Goal: Navigation & Orientation: Find specific page/section

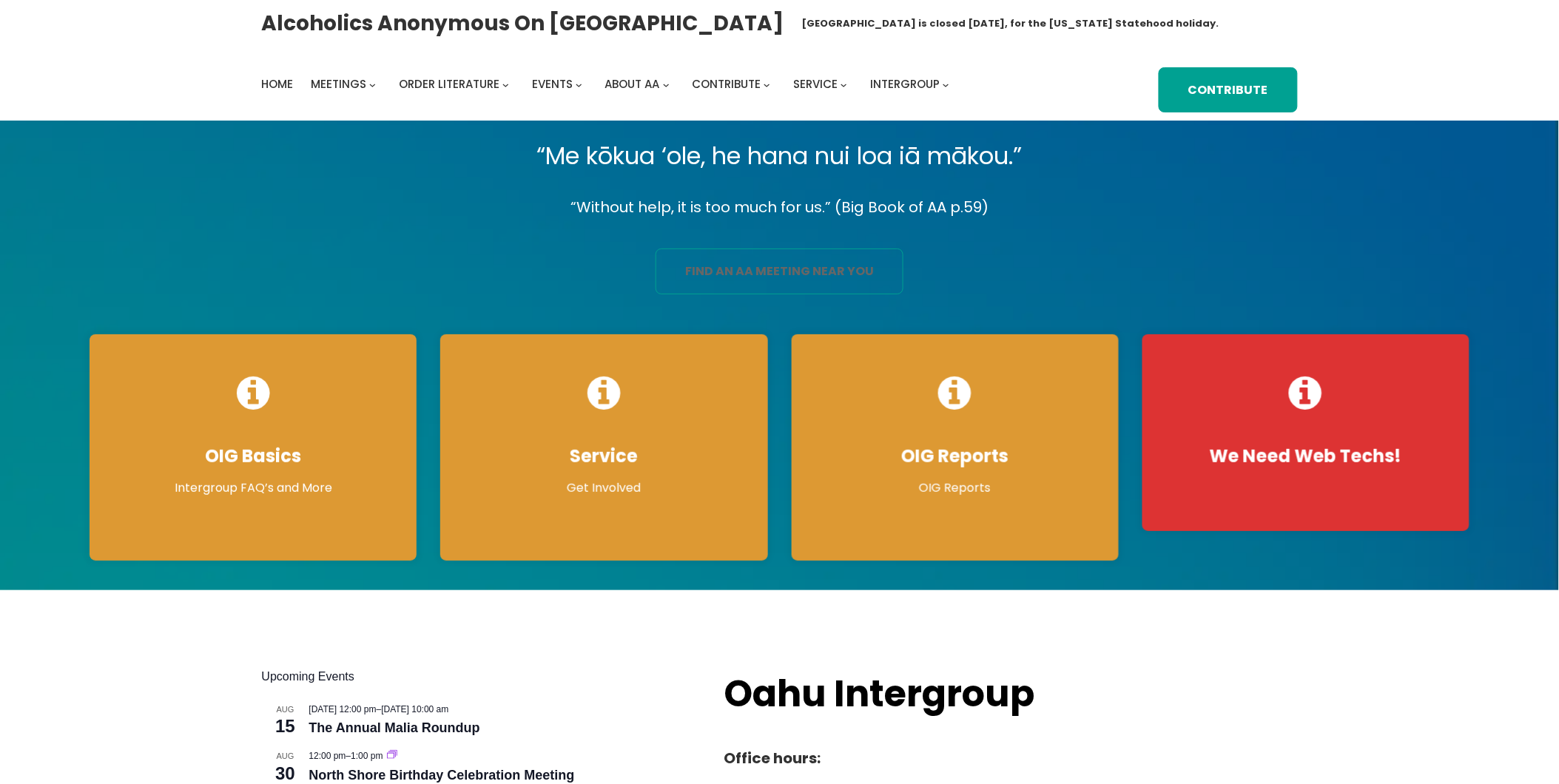
click at [750, 277] on link "find an aa meeting near you" at bounding box center [779, 271] width 248 height 46
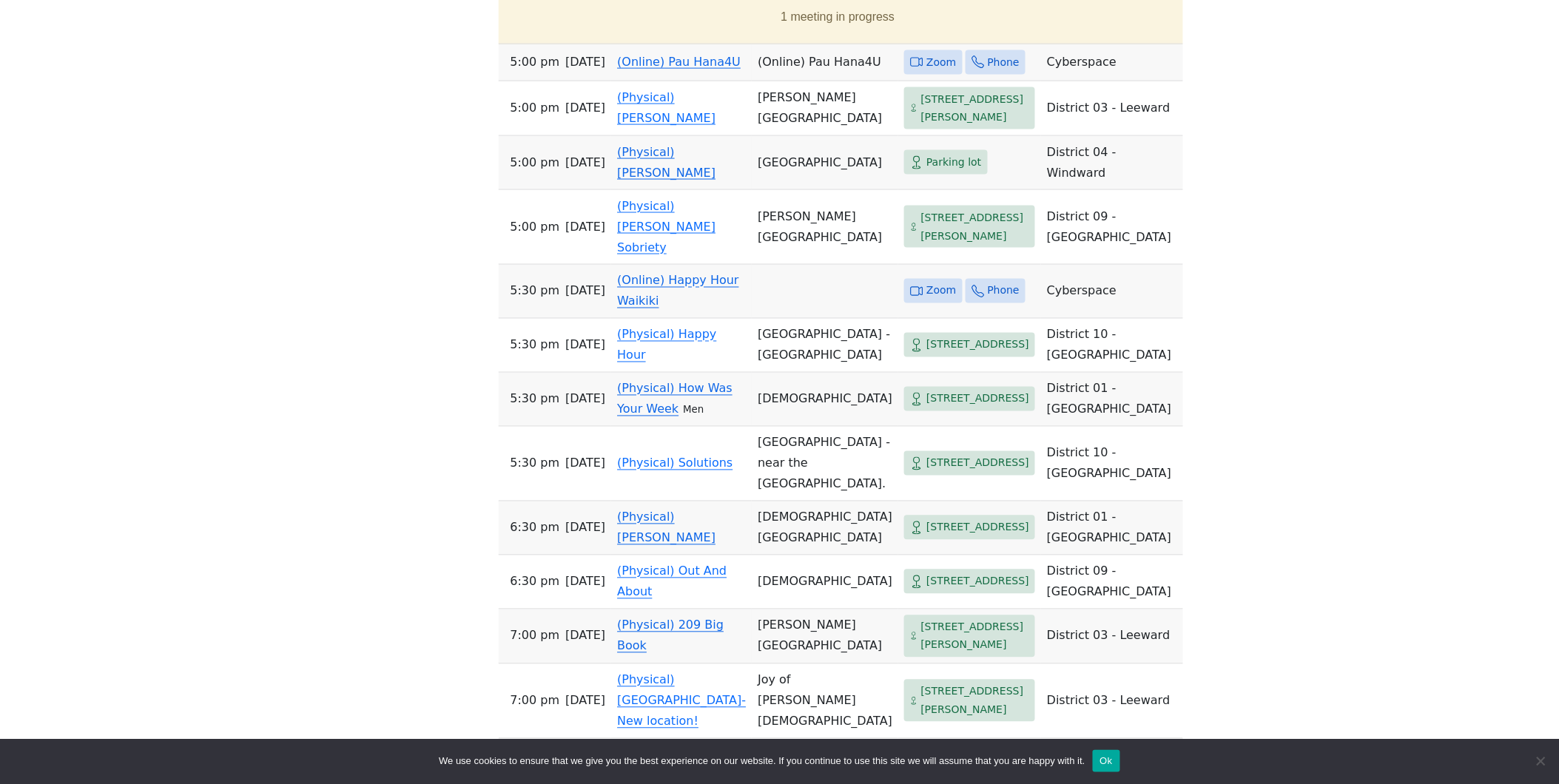
scroll to position [986, 0]
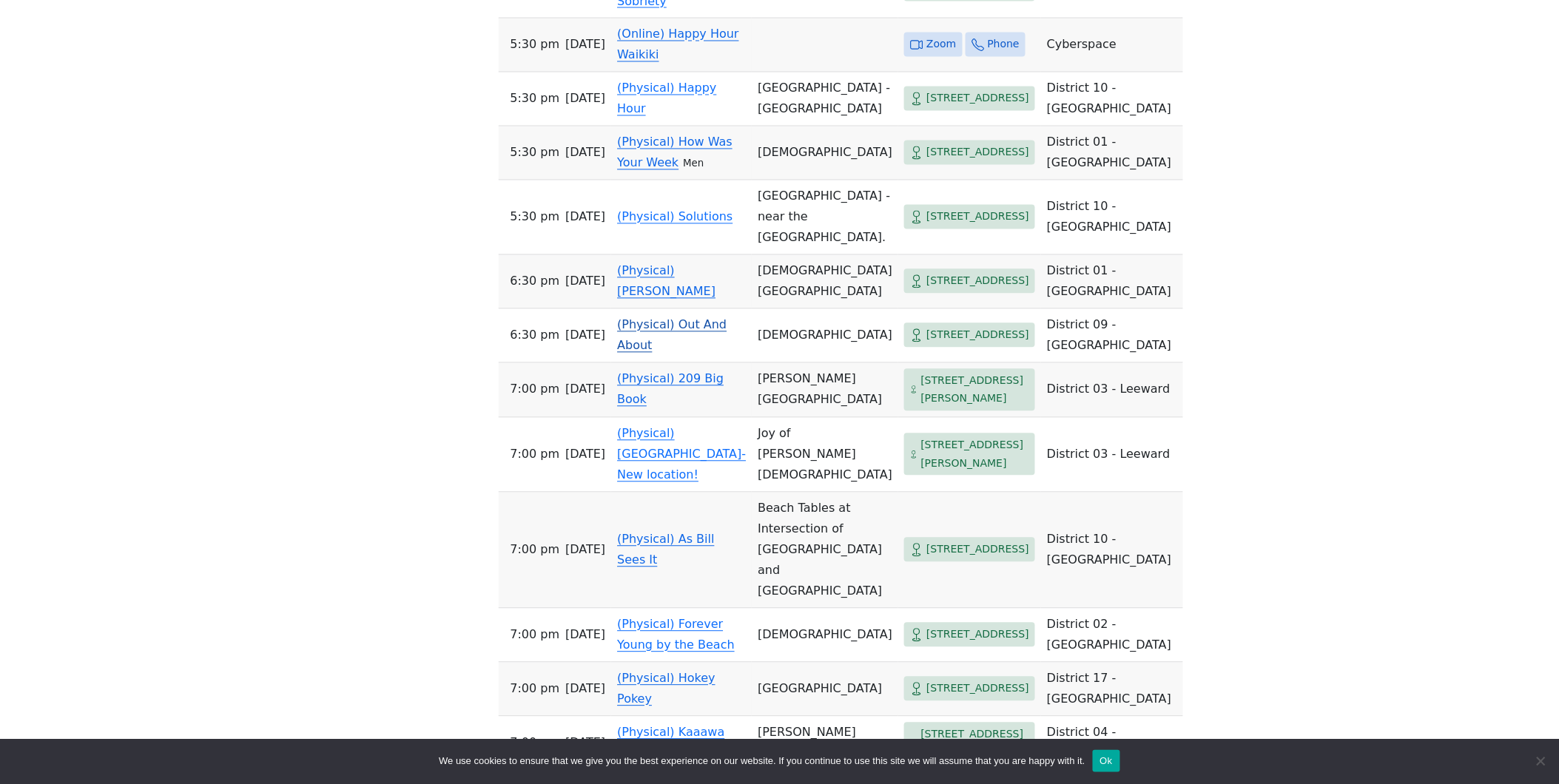
click at [619, 363] on td "(Physical) Out And About" at bounding box center [681, 336] width 140 height 54
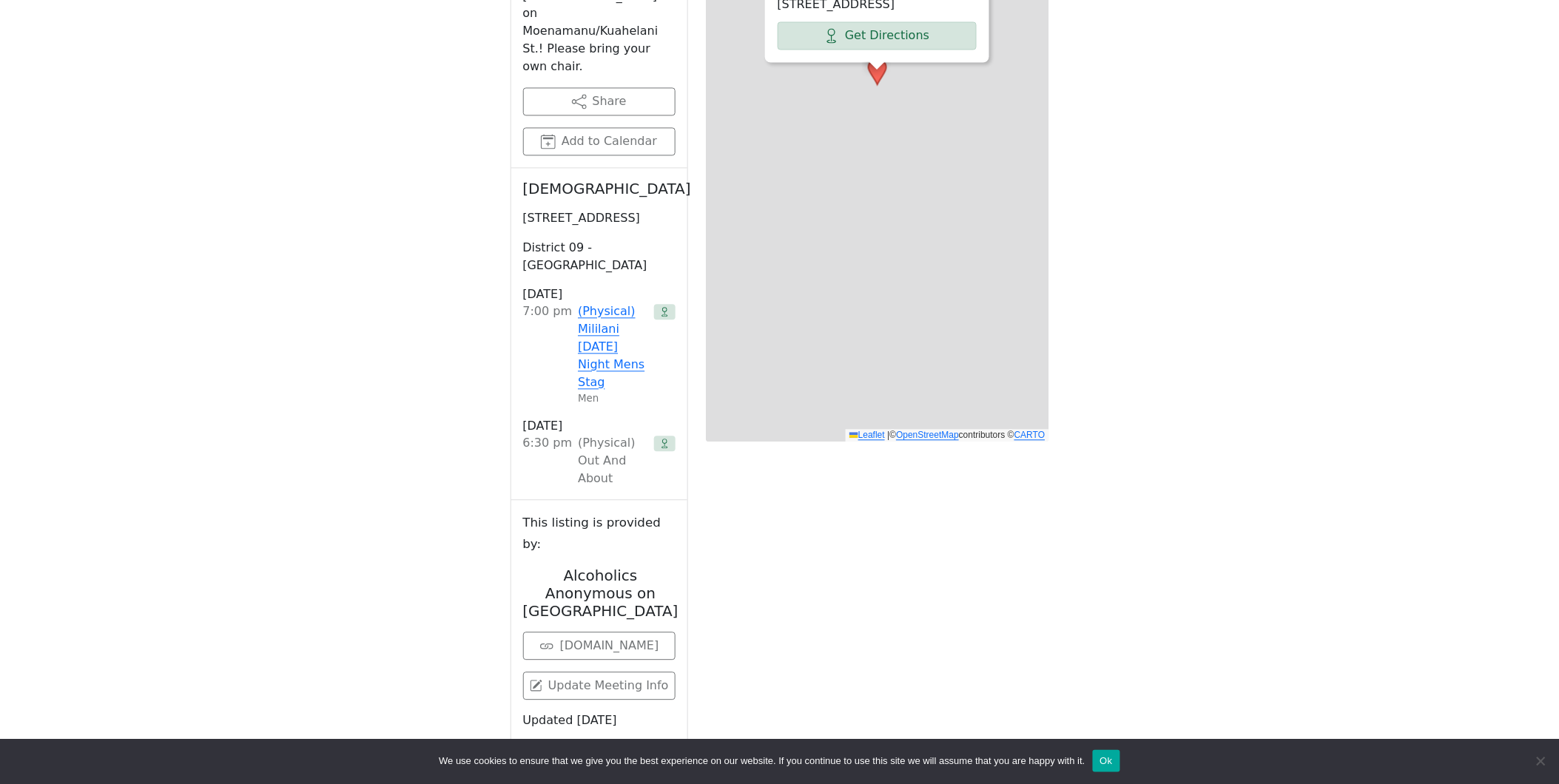
scroll to position [604, 0]
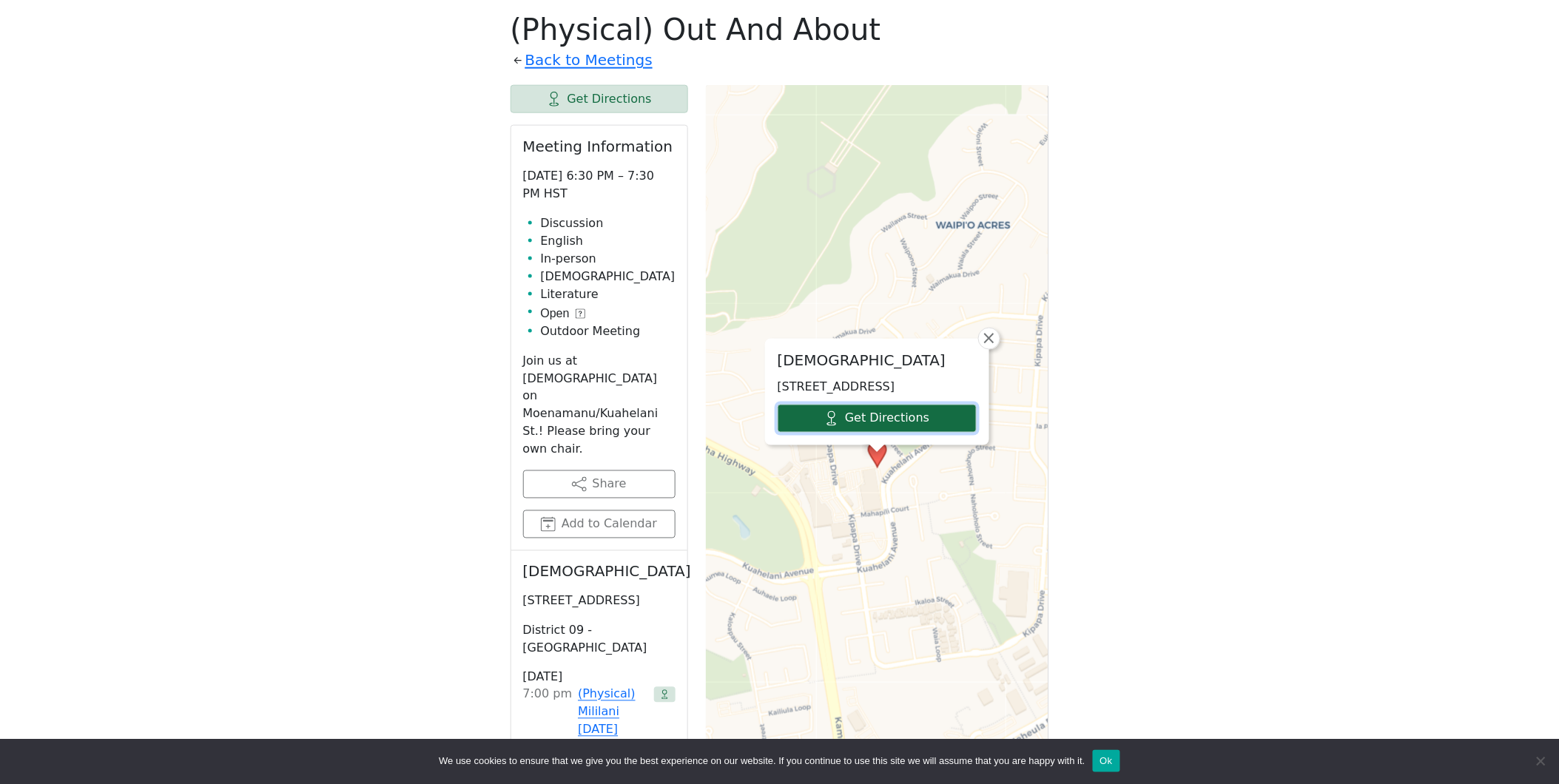
click at [868, 424] on link "Get Directions" at bounding box center [878, 418] width 199 height 28
